Goal: Communication & Community: Answer question/provide support

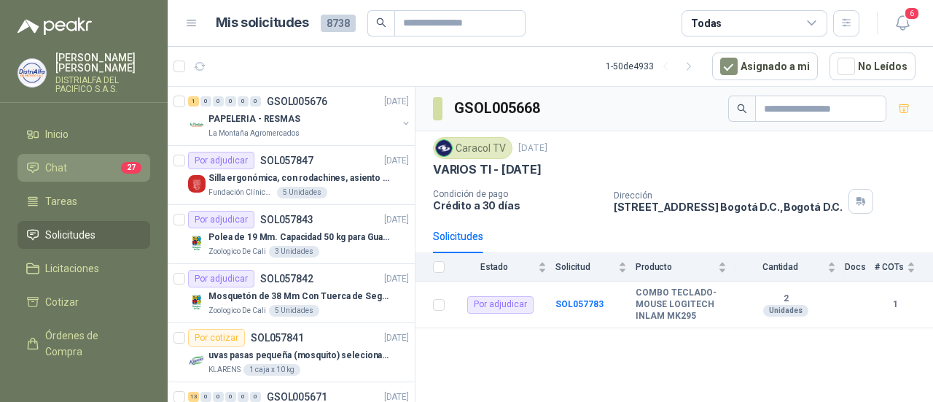
click at [57, 170] on span "Chat" at bounding box center [56, 168] width 22 height 16
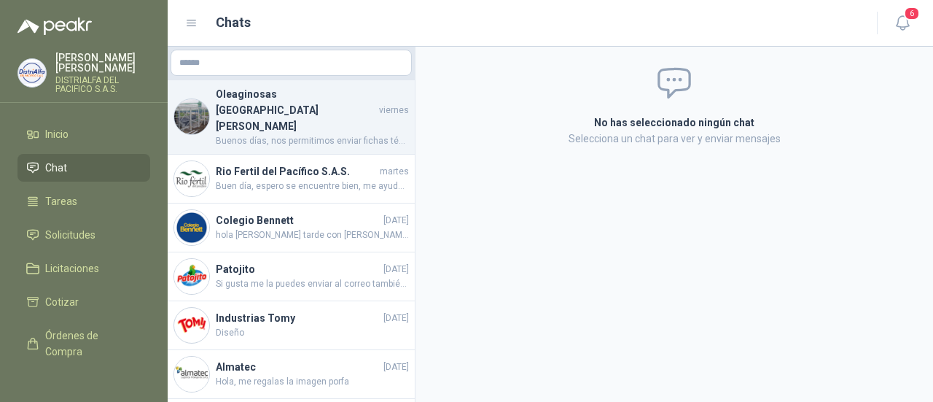
click at [313, 95] on h4 "Oleaginosas [GEOGRAPHIC_DATA][PERSON_NAME]" at bounding box center [296, 110] width 160 height 48
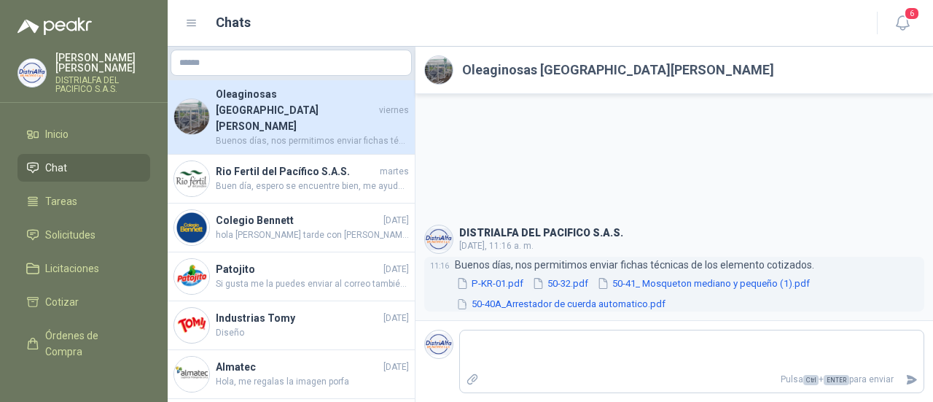
click at [561, 285] on button "50-32.pdf" at bounding box center [560, 283] width 59 height 15
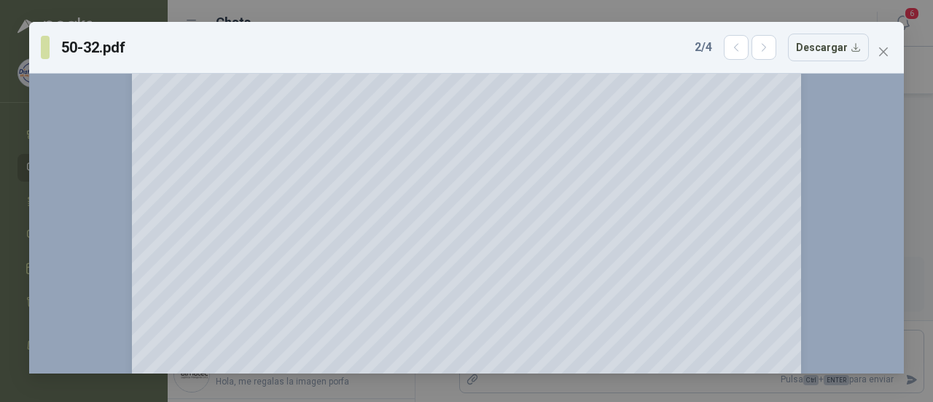
scroll to position [194, 0]
click at [891, 48] on span "Close" at bounding box center [883, 52] width 23 height 12
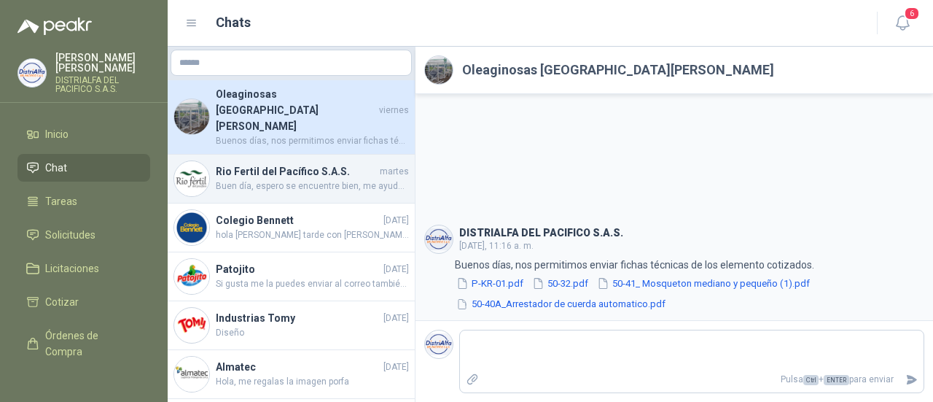
click at [315, 179] on span "Buen día, espero se encuentre bien, me ayuda por favor con la foto de la refere…" at bounding box center [312, 186] width 193 height 14
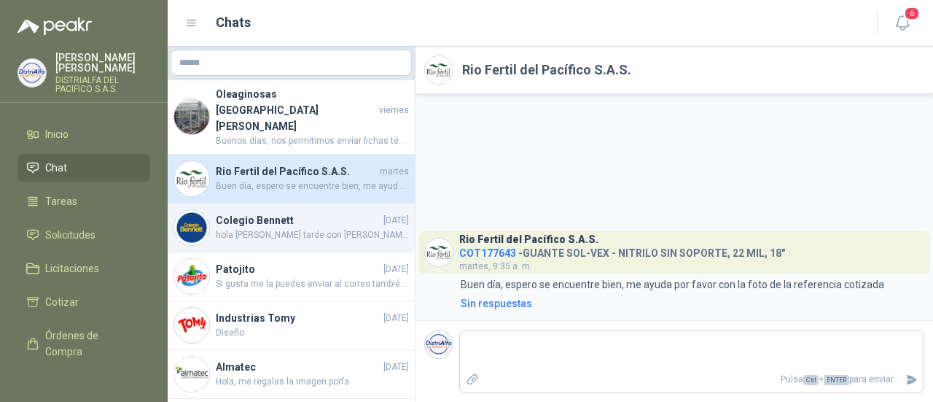
click at [311, 212] on h4 "Colegio Bennett" at bounding box center [298, 220] width 165 height 16
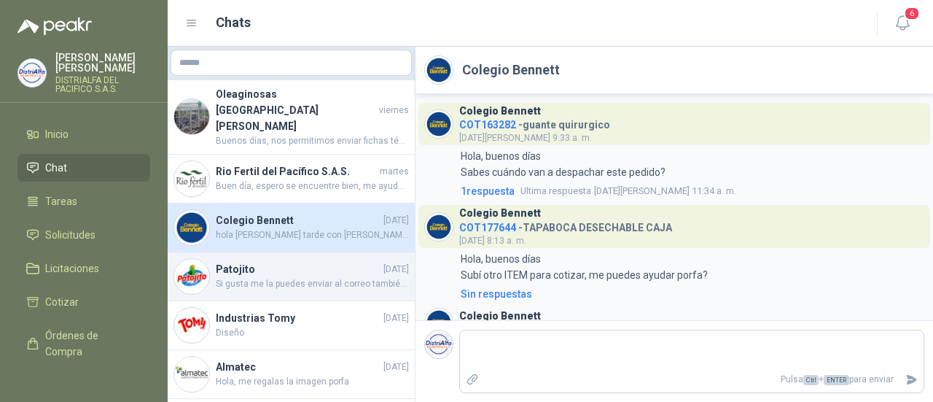
scroll to position [745, 0]
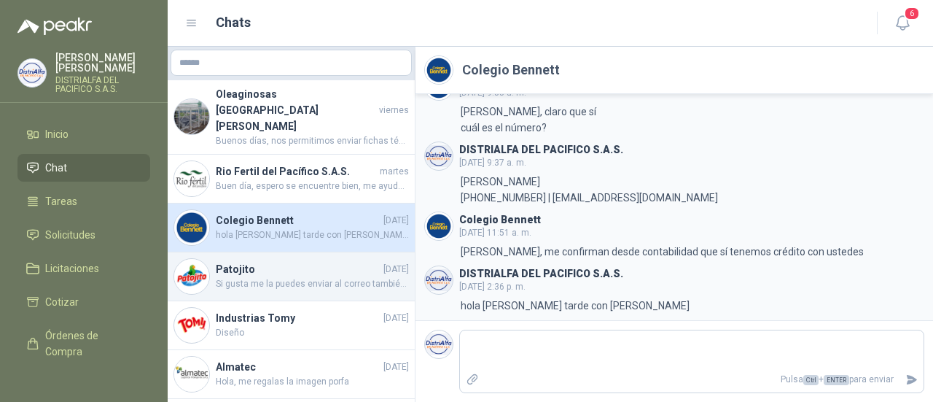
click at [286, 277] on span "Si gusta me la puedes enviar al correo también o a mi whatsapp" at bounding box center [312, 284] width 193 height 14
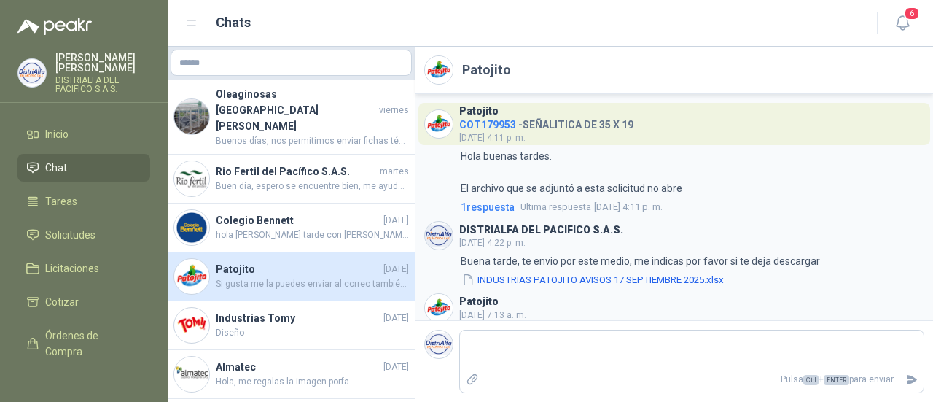
scroll to position [98, 0]
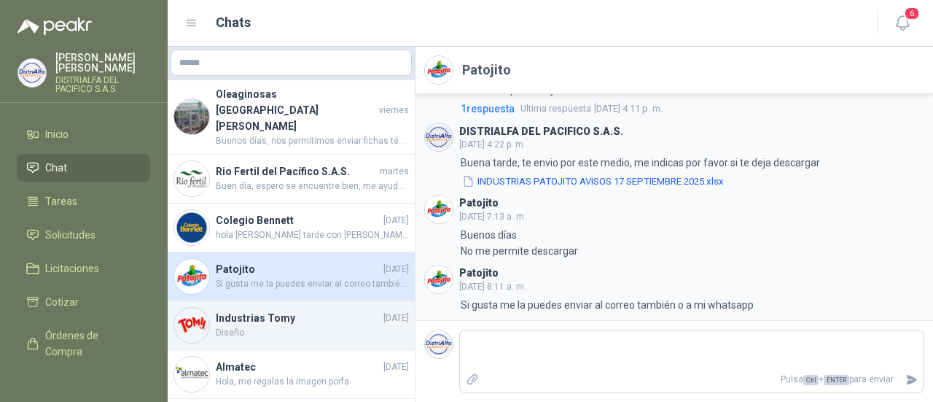
click at [319, 326] on span "Diseño" at bounding box center [312, 333] width 193 height 14
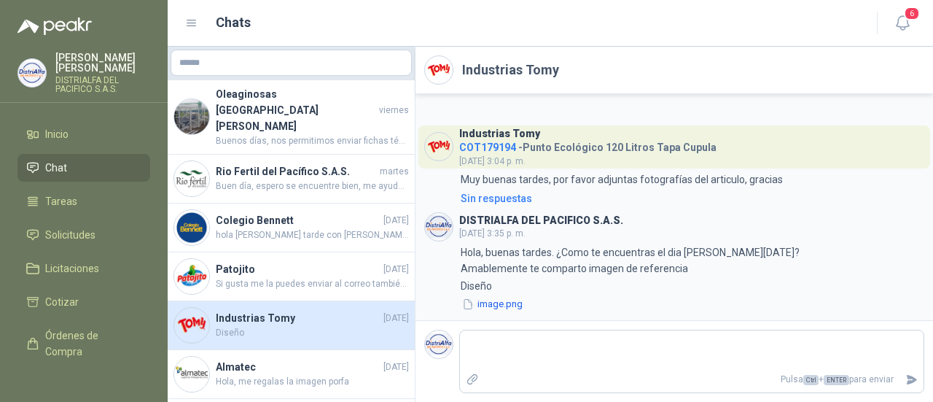
scroll to position [48, 0]
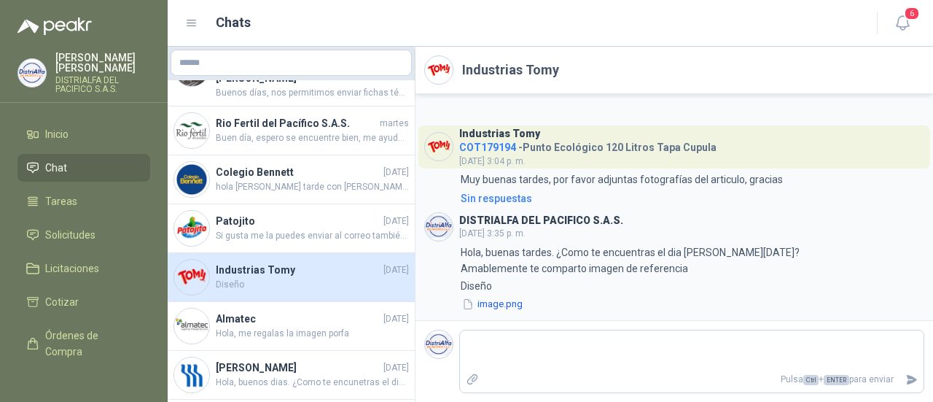
click at [319, 327] on span "Hola, me regalas la imagen porfa" at bounding box center [312, 334] width 193 height 14
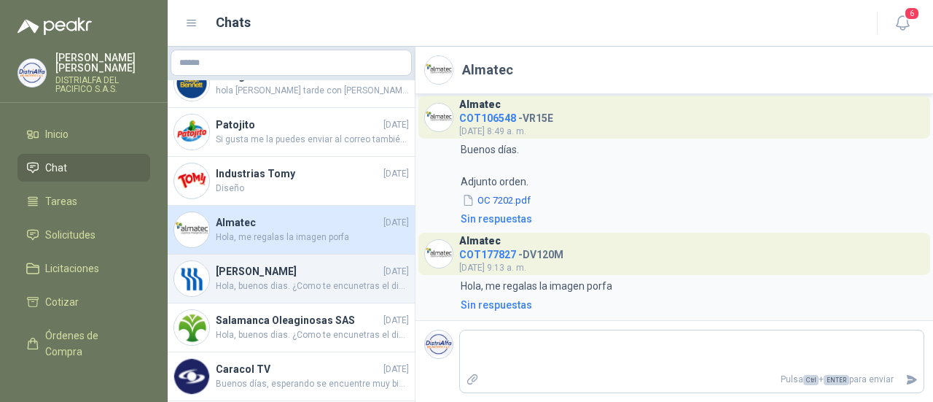
scroll to position [146, 0]
click at [277, 262] on h4 "[PERSON_NAME]" at bounding box center [298, 270] width 165 height 16
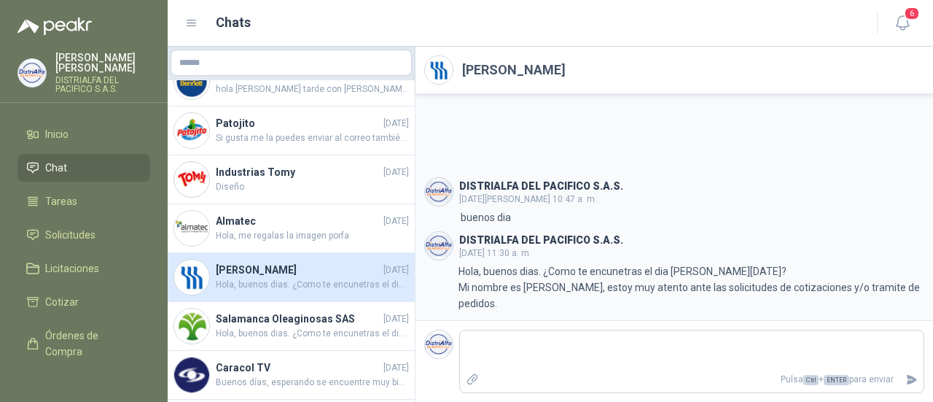
scroll to position [194, 0]
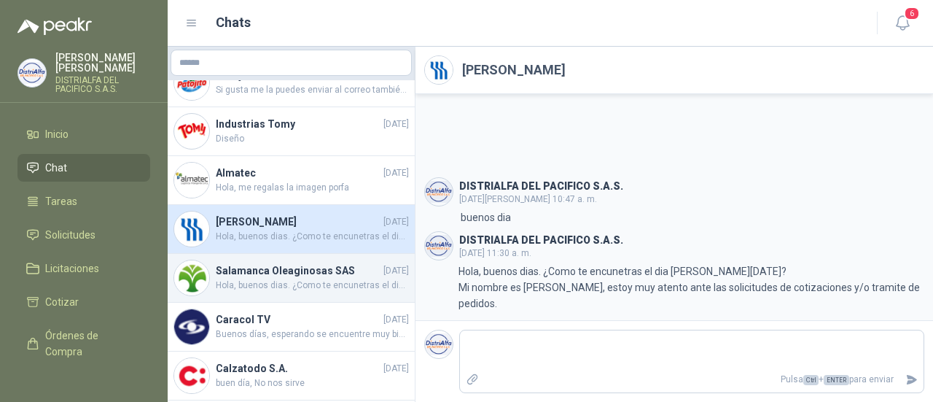
click at [296, 278] on span "Hola, buenos dias. ¿Como te encunetras el dia [PERSON_NAME][DATE]? Mi nombre es…" at bounding box center [312, 285] width 193 height 14
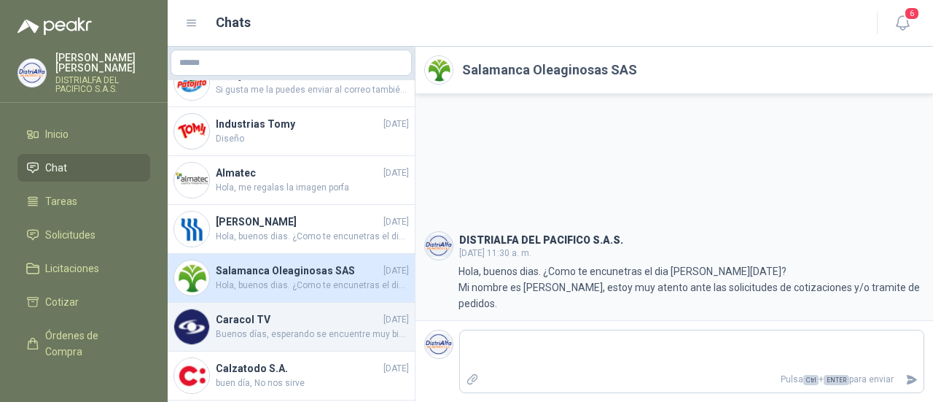
click at [292, 311] on h4 "Caracol TV" at bounding box center [298, 319] width 165 height 16
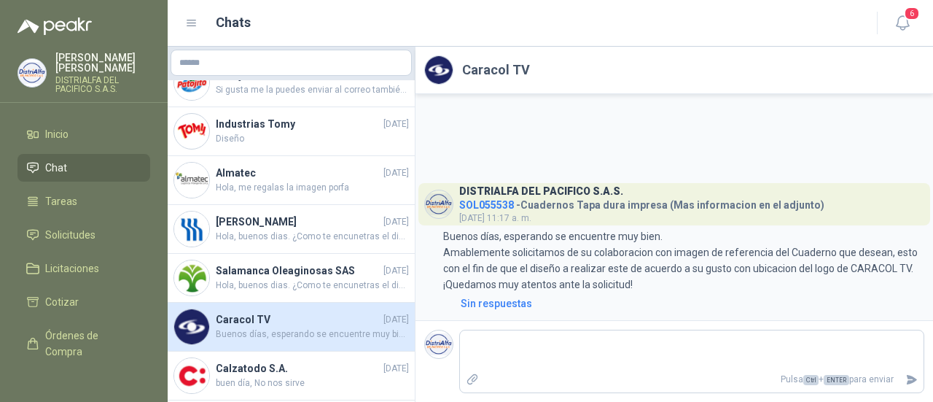
scroll to position [292, 0]
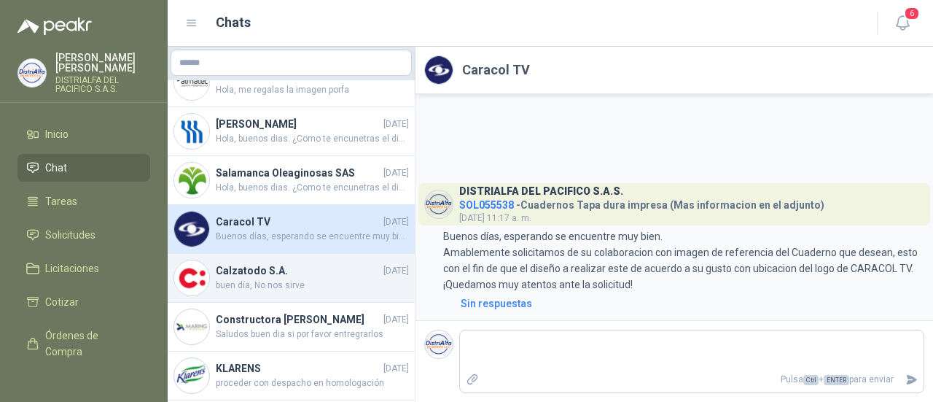
click at [338, 278] on span "buen día, No nos sirve" at bounding box center [312, 285] width 193 height 14
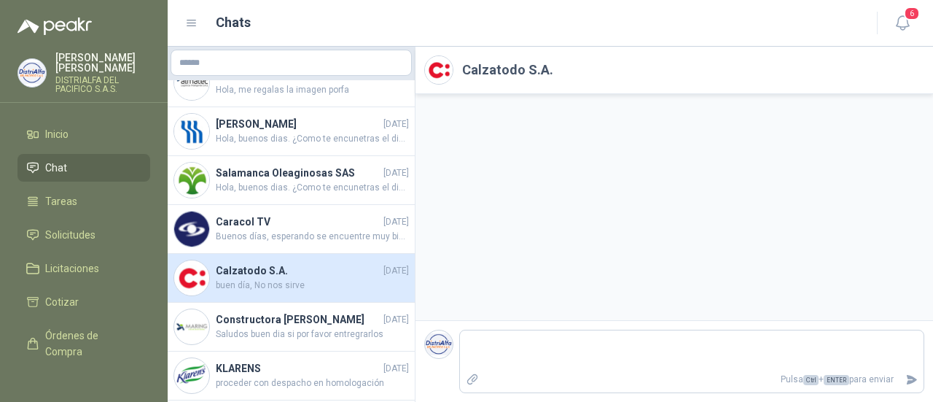
click at [340, 278] on span "buen día, No nos sirve" at bounding box center [312, 285] width 193 height 14
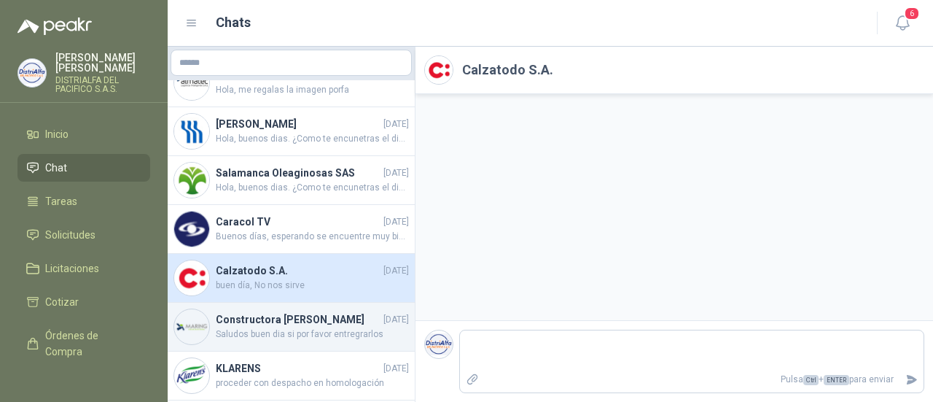
click at [261, 327] on span "Saludos buen dia si por favor entregrarlos" at bounding box center [312, 334] width 193 height 14
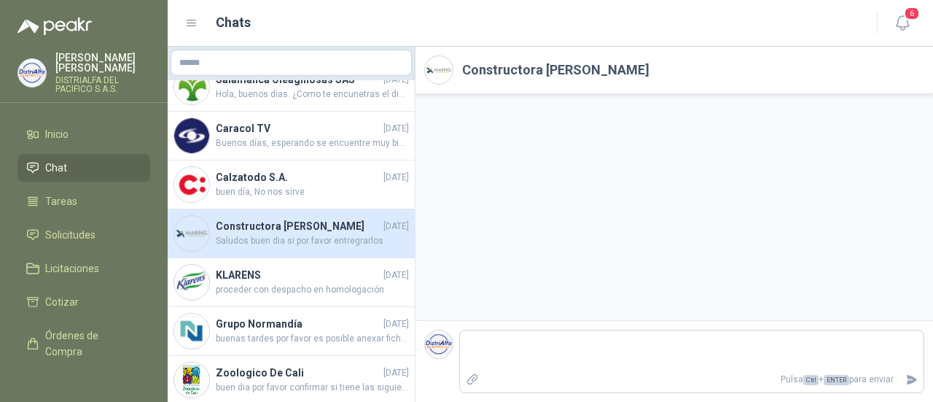
scroll to position [389, 0]
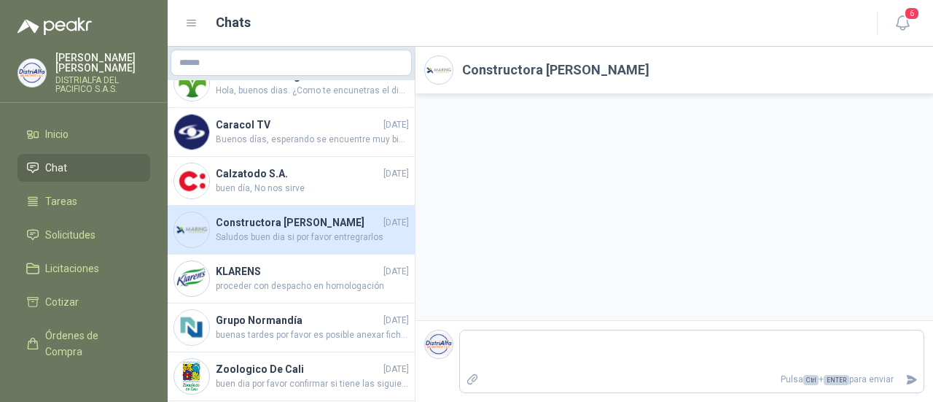
click at [261, 328] on span "buenas tardes por favor es posible anexar ficha técnica de lo cotizado para ver…" at bounding box center [312, 335] width 193 height 14
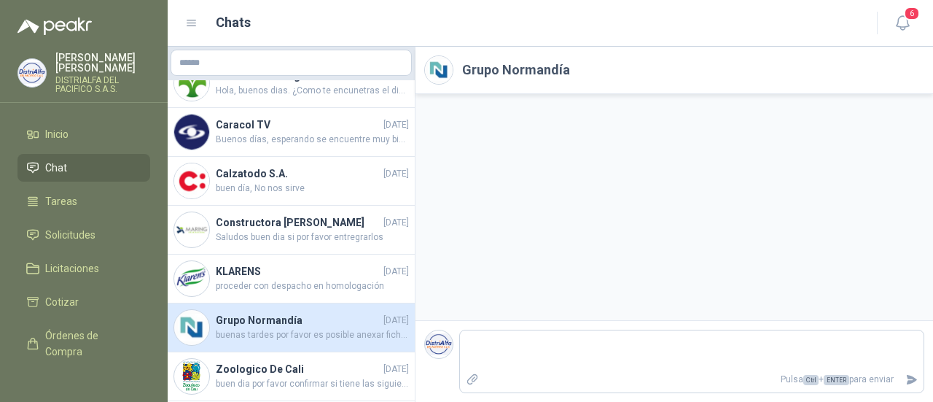
scroll to position [467, 0]
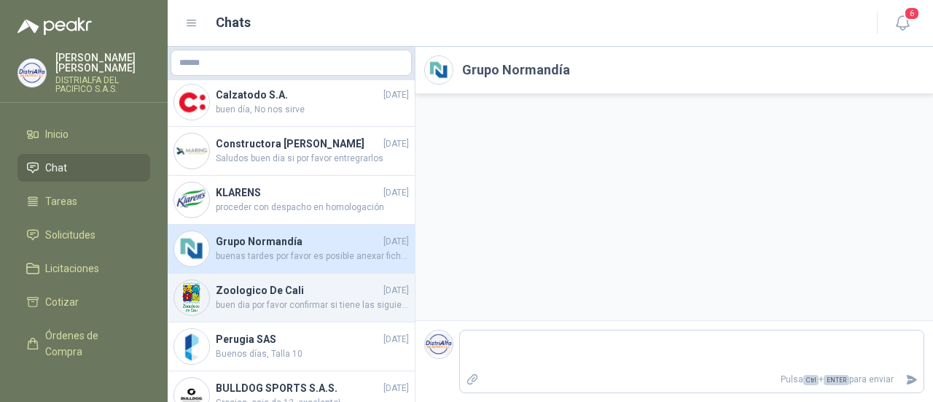
click at [347, 298] on span "buen dia por favor confirmar si tiene las siguientes tallas talla 7 :15unidades…" at bounding box center [312, 305] width 193 height 14
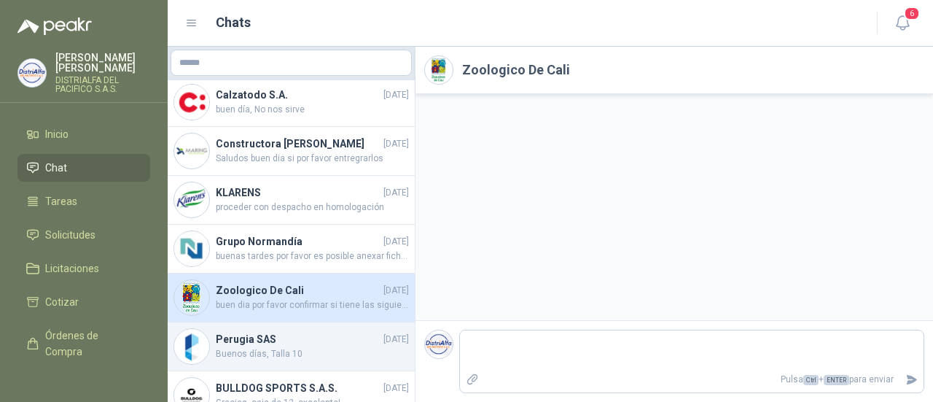
click at [316, 331] on h4 "Perugia SAS" at bounding box center [298, 339] width 165 height 16
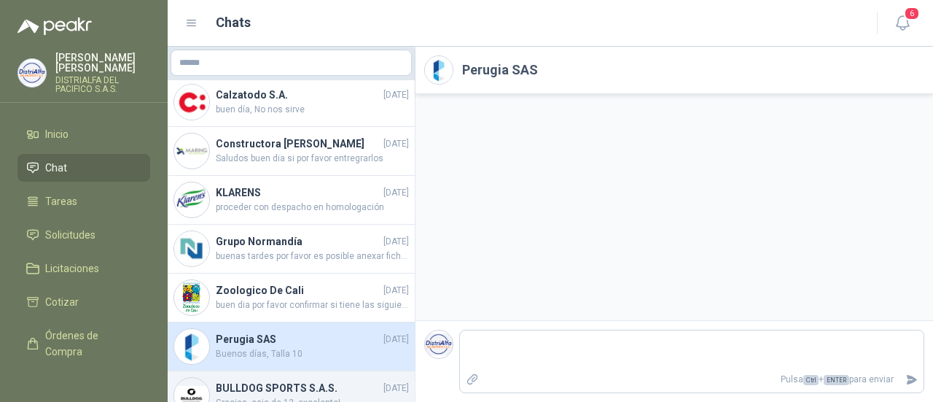
click at [271, 396] on span "Gracias, caja de 12, excelente!" at bounding box center [312, 403] width 193 height 14
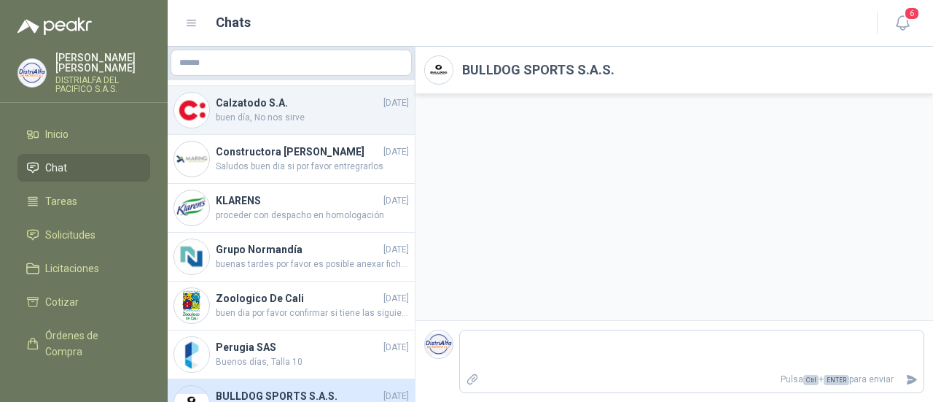
scroll to position [467, 0]
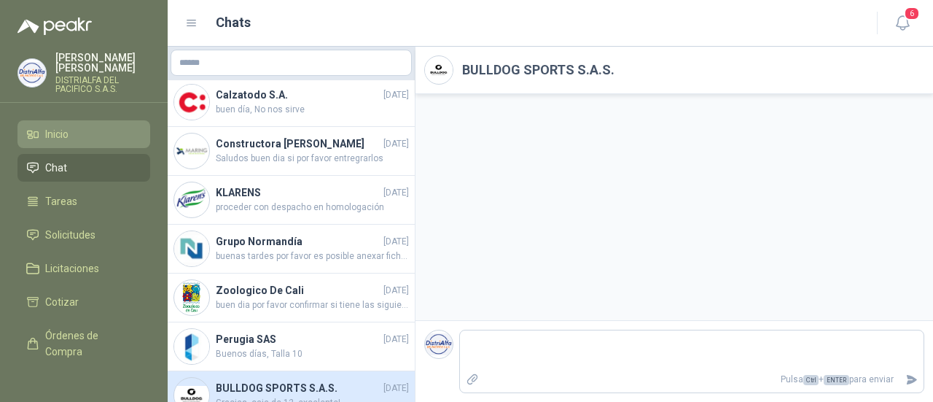
click at [52, 133] on span "Inicio" at bounding box center [56, 134] width 23 height 16
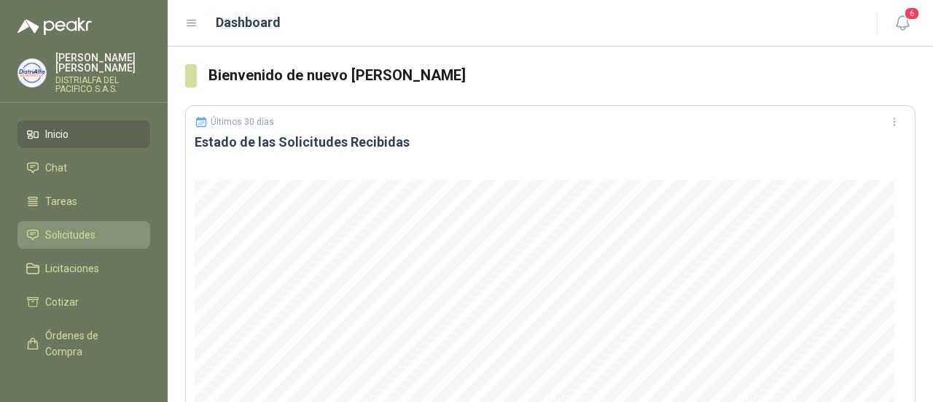
click at [60, 237] on span "Solicitudes" at bounding box center [70, 235] width 50 height 16
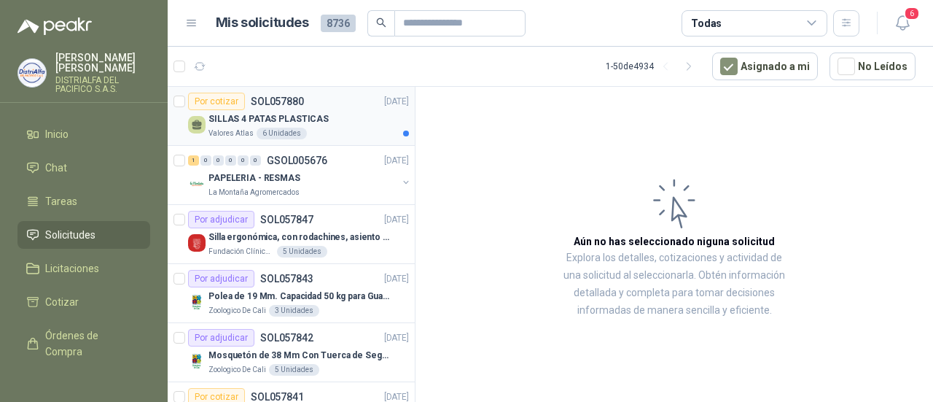
click at [351, 120] on div "SILLAS 4 PATAS PLASTICAS" at bounding box center [308, 118] width 200 height 17
